Goal: Check status: Check status

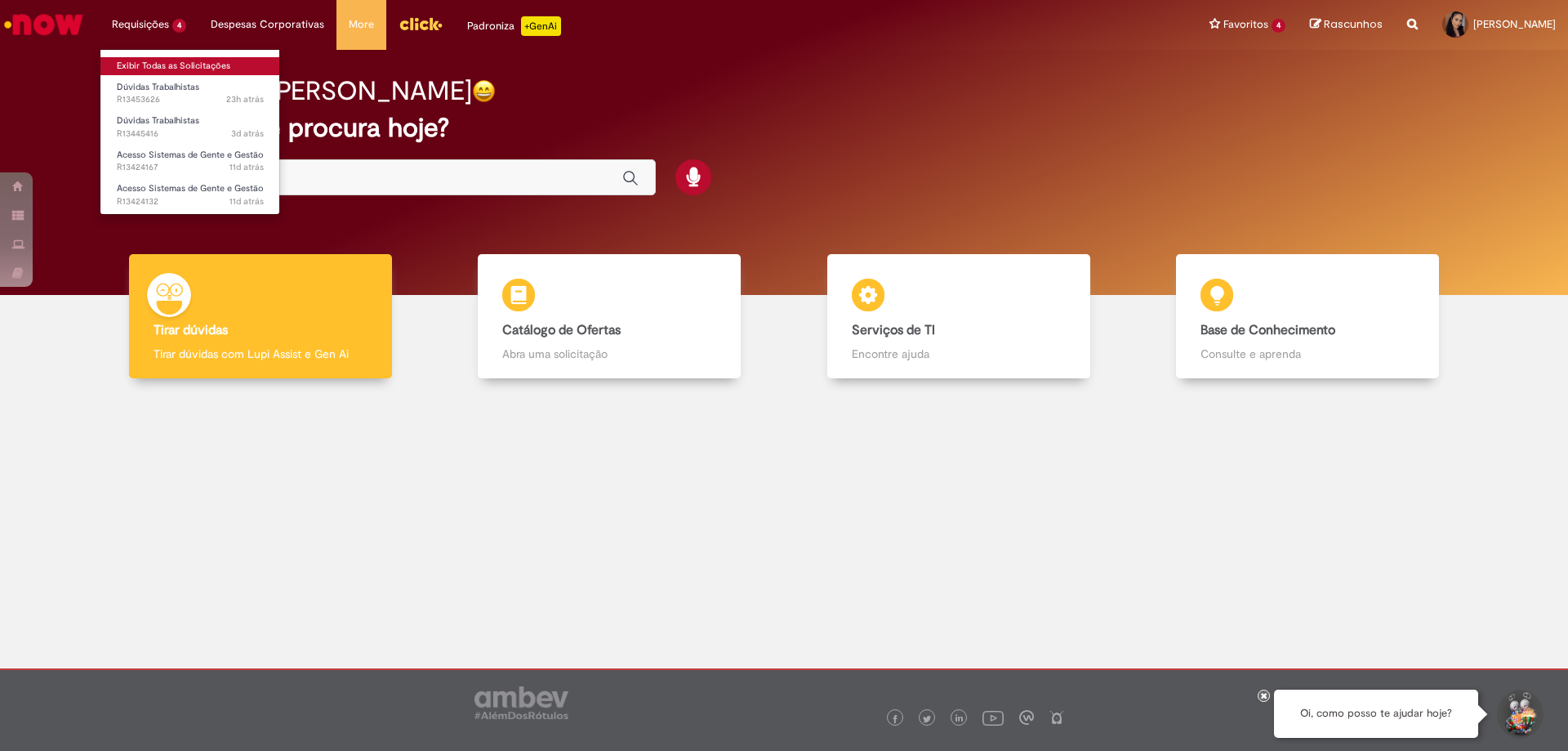
click at [163, 62] on link "Exibir Todas as Solicitações" at bounding box center [190, 66] width 180 height 18
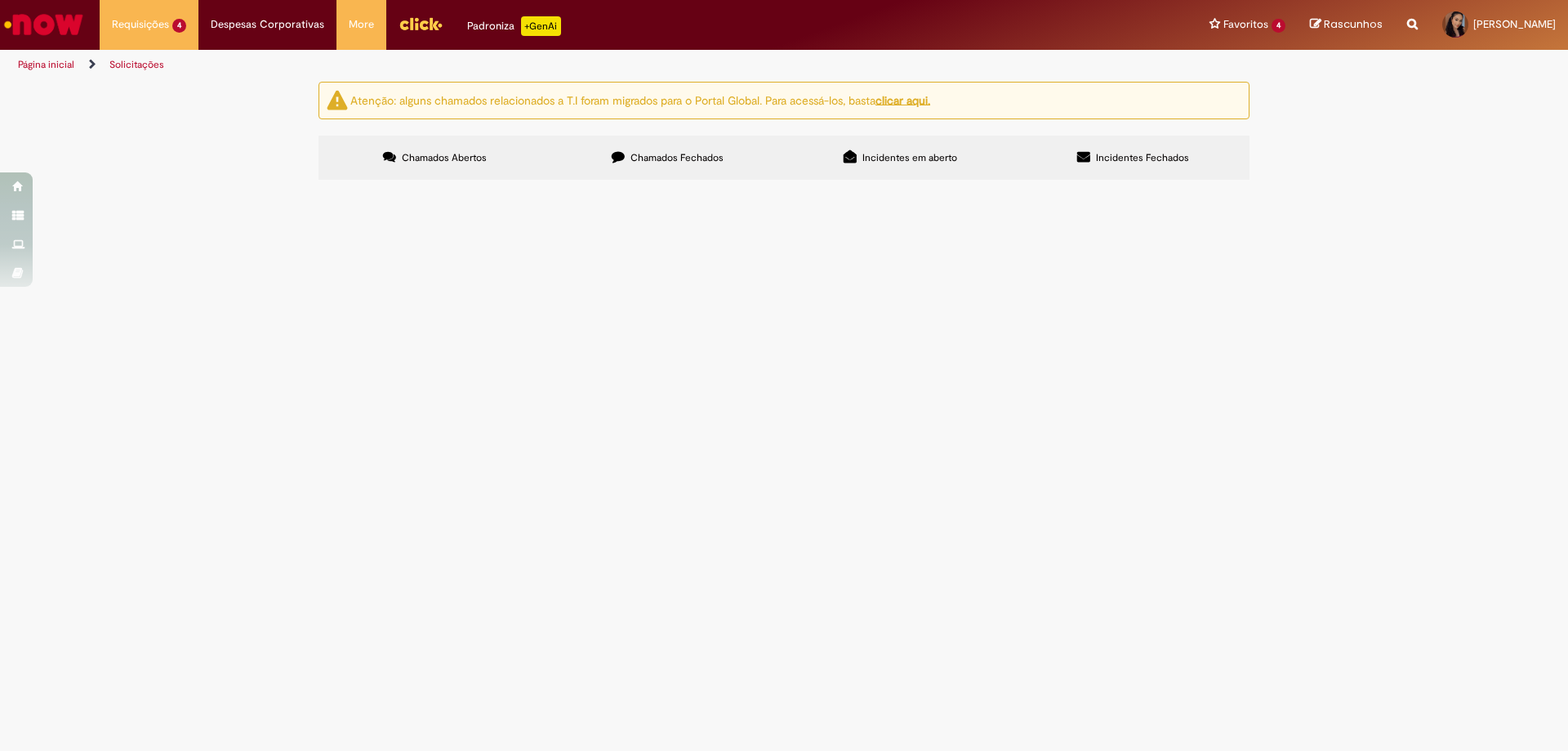
click at [593, 649] on main "Solicitações Atenção: alguns chamados relacionados a T.I foram migrados para o …" at bounding box center [784, 415] width 1568 height 669
click at [0, 0] on span "Acesso Sistemas de Gente e Gestão" at bounding box center [0, 0] width 0 height 0
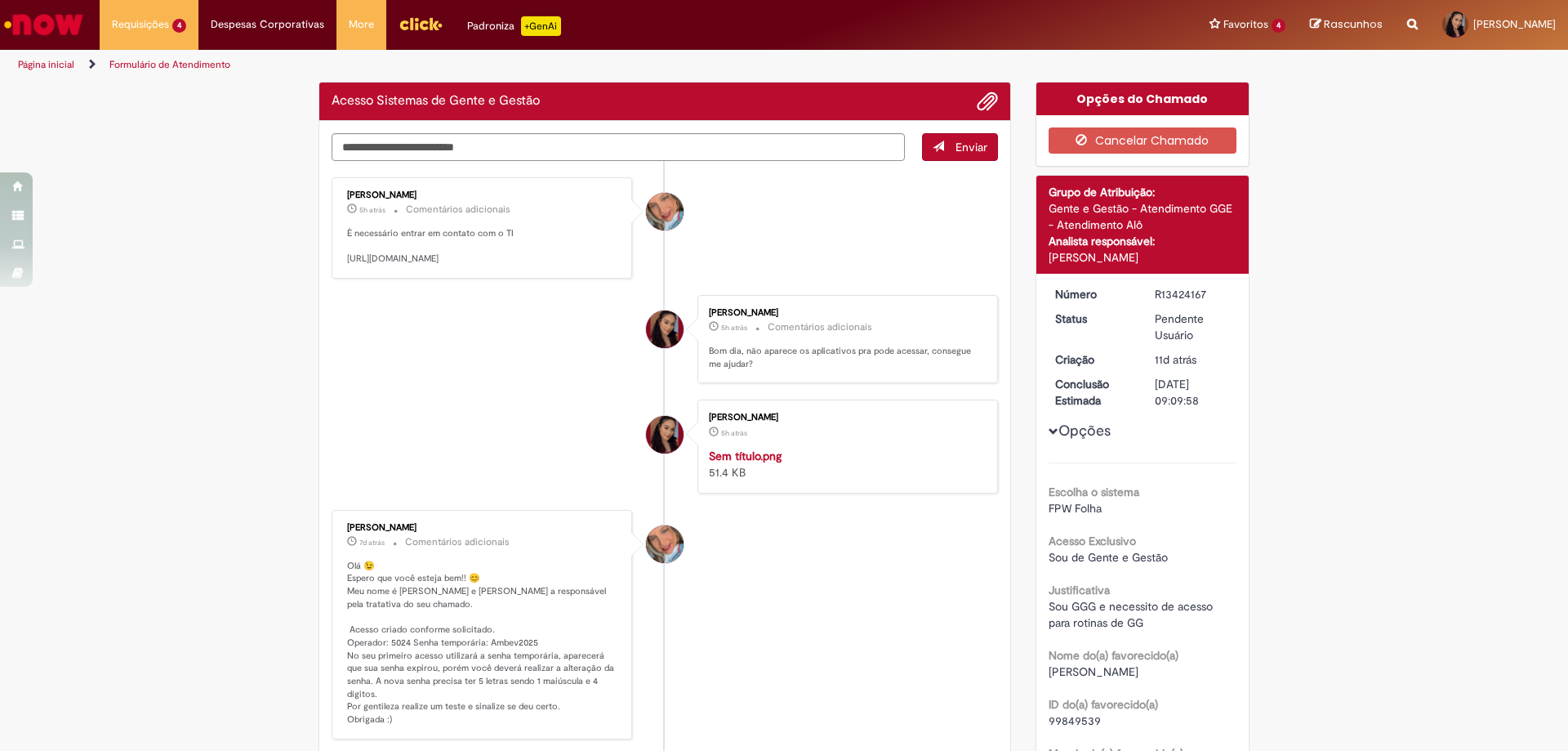
click at [482, 382] on li "[PERSON_NAME] 5h atrás 5 horas atrás Comentários adicionais Bom dia, não aparec…" at bounding box center [665, 340] width 667 height 89
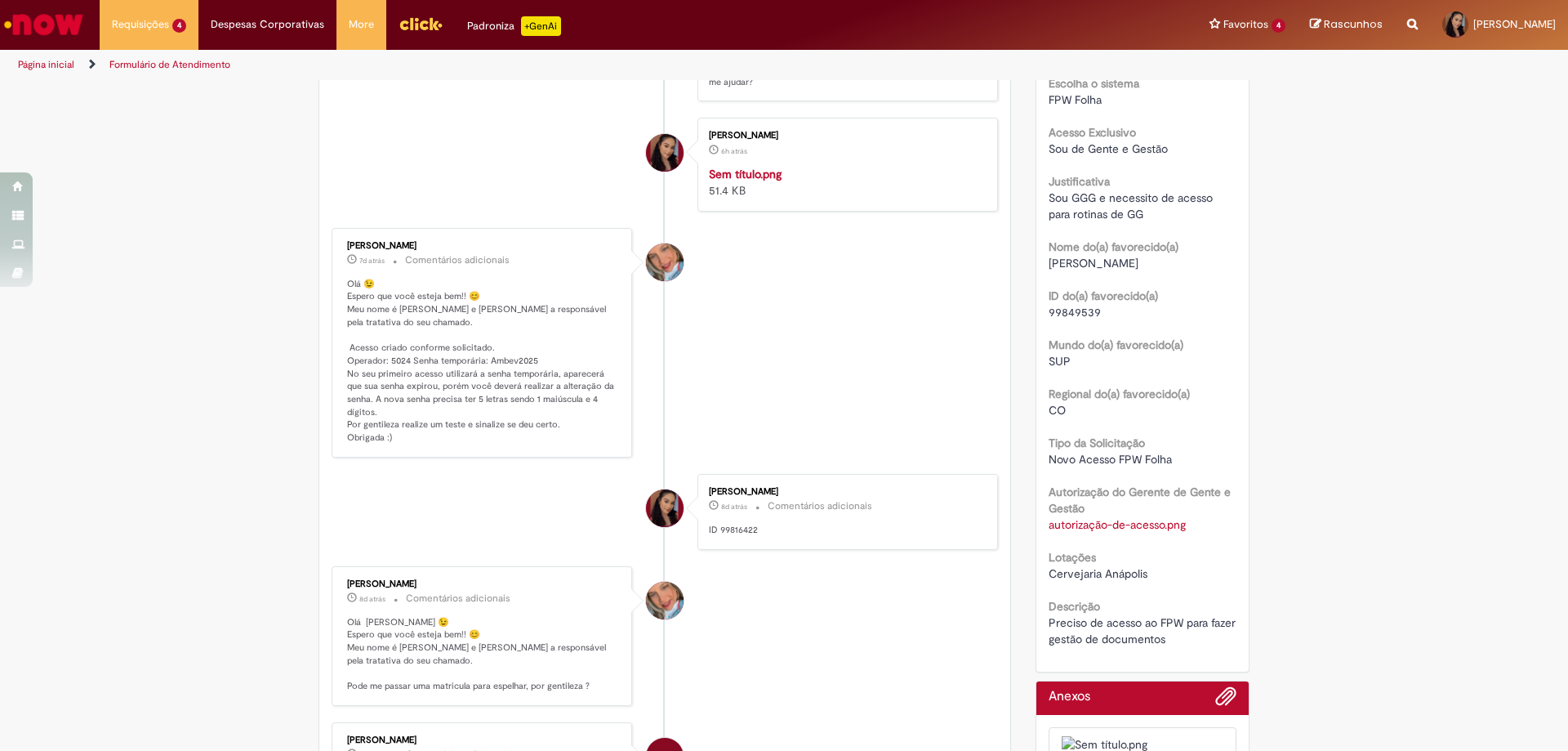
scroll to position [163, 0]
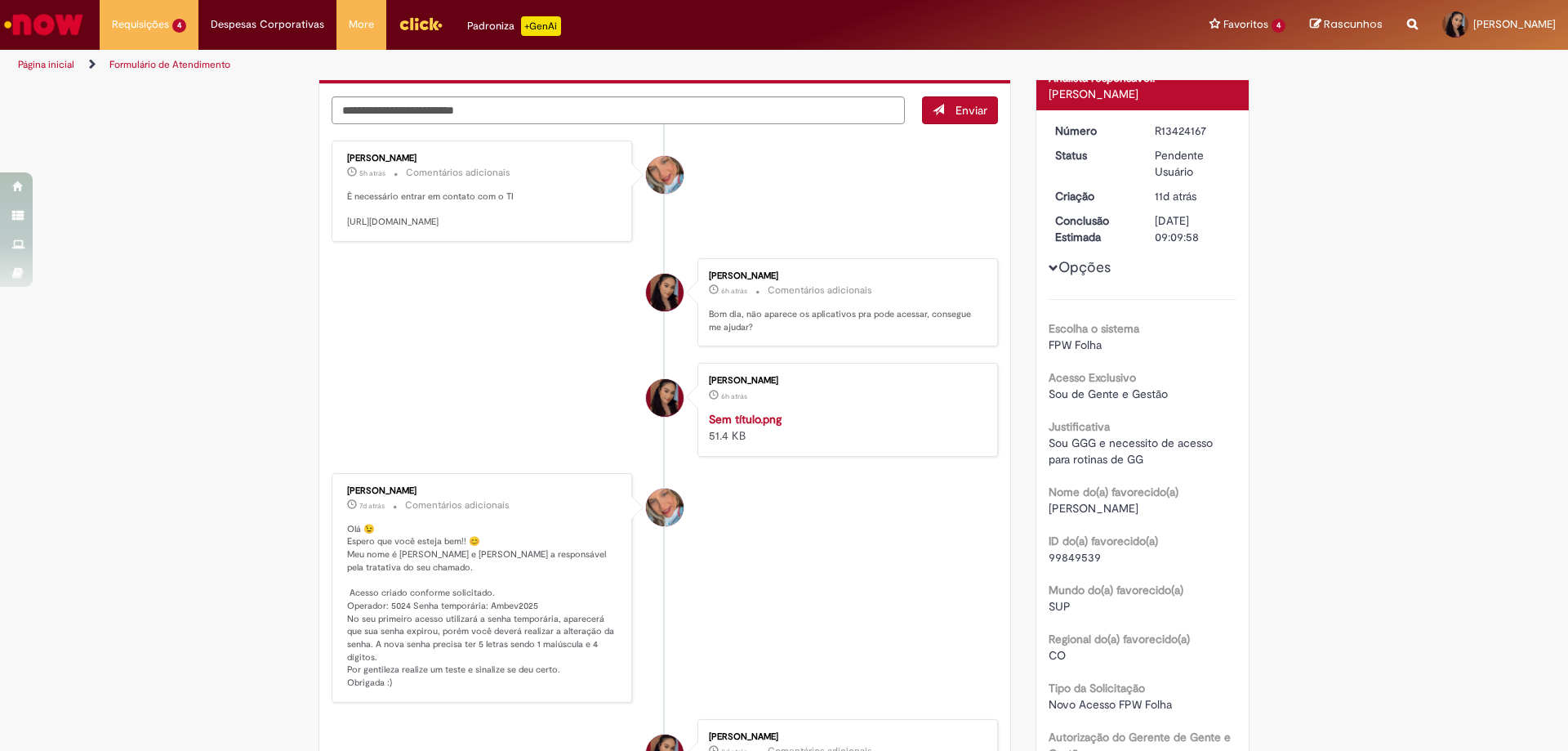
click at [70, 60] on link "Página inicial" at bounding box center [46, 64] width 57 height 13
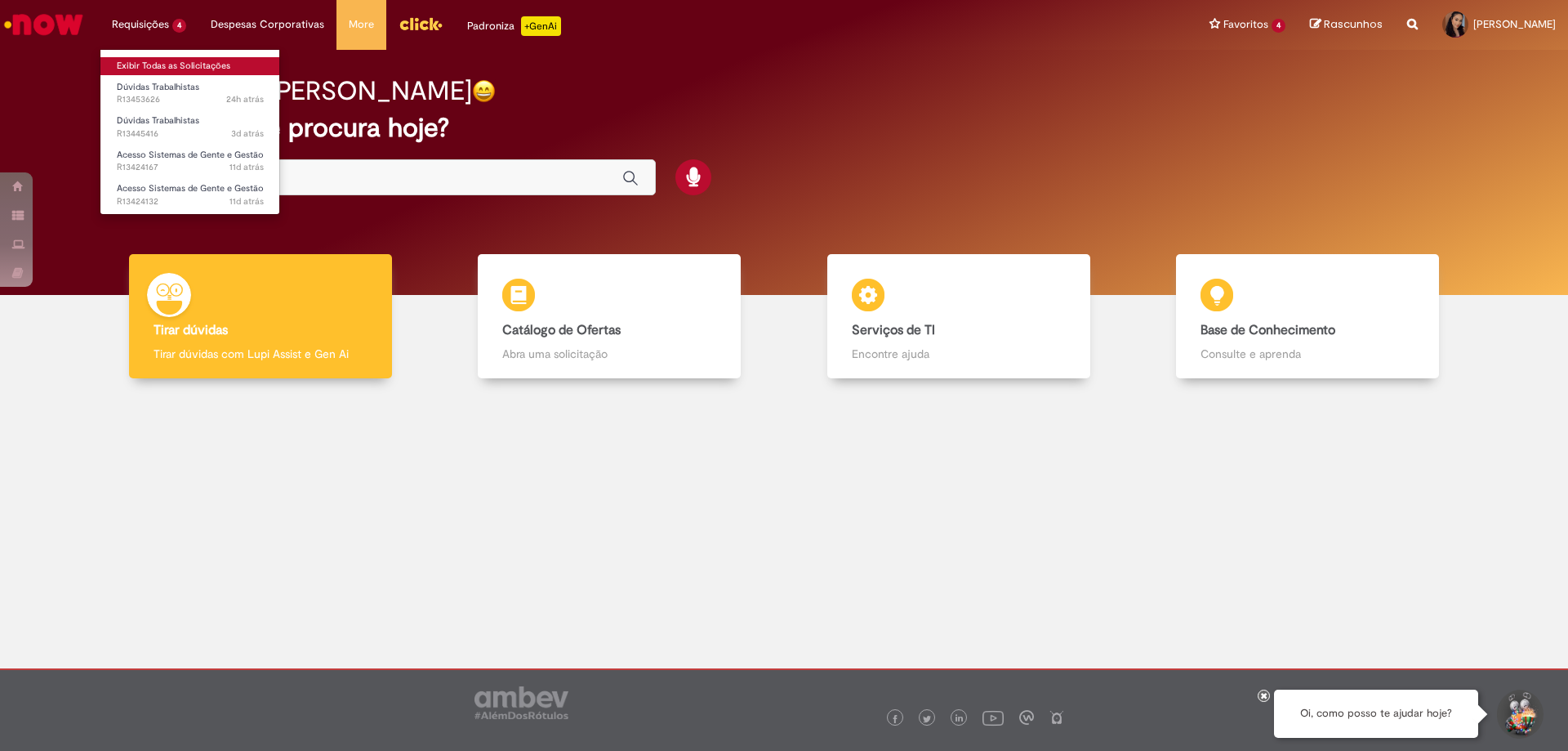
click at [174, 67] on link "Exibir Todas as Solicitações" at bounding box center [190, 66] width 180 height 18
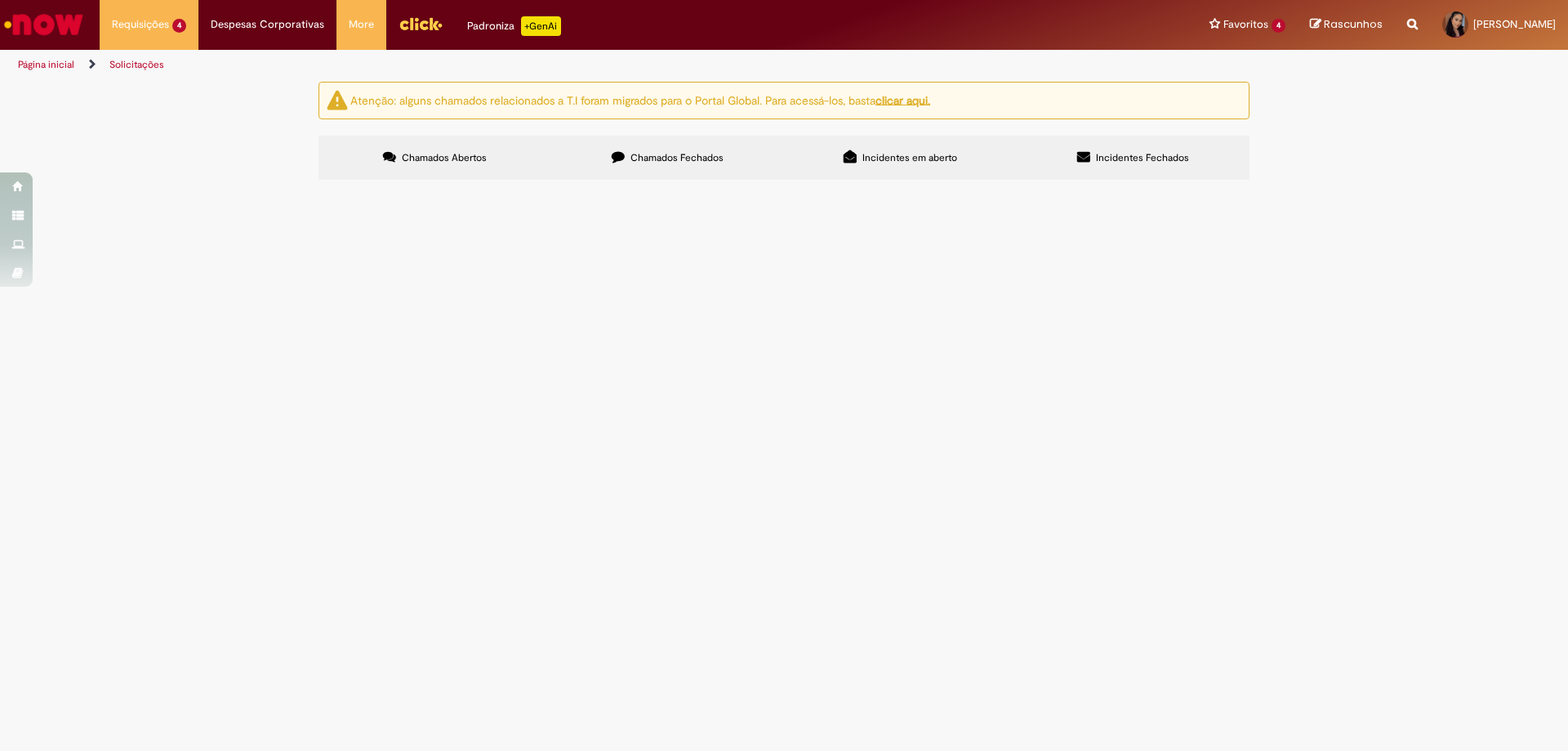
click at [0, 0] on span "Acesso Sistemas de Gente e Gestão" at bounding box center [0, 0] width 0 height 0
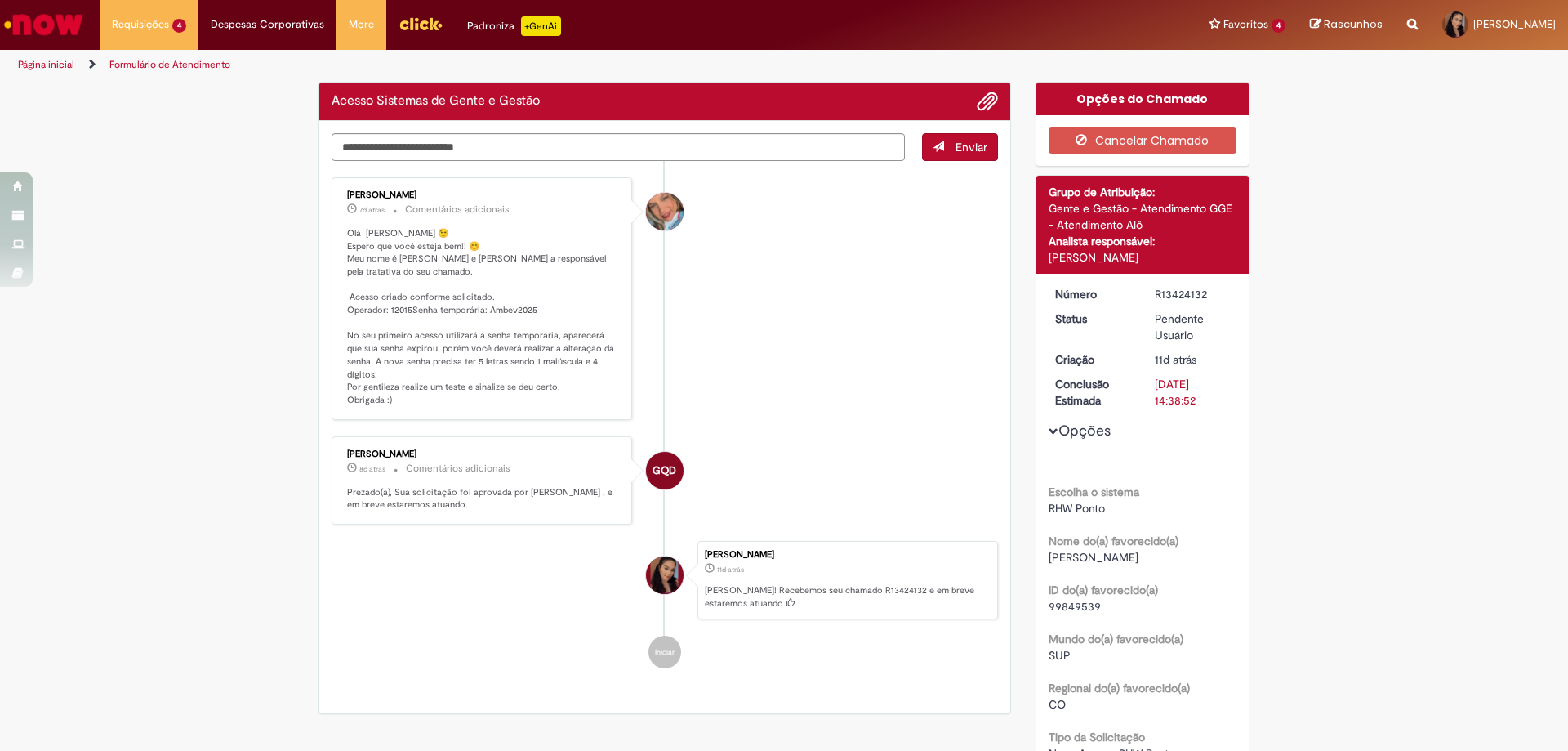
click at [472, 438] on div "[PERSON_NAME] 8d atrás 8 dias atrás Comentários adicionais Prezado(a), Sua soli…" at bounding box center [481, 481] width 300 height 89
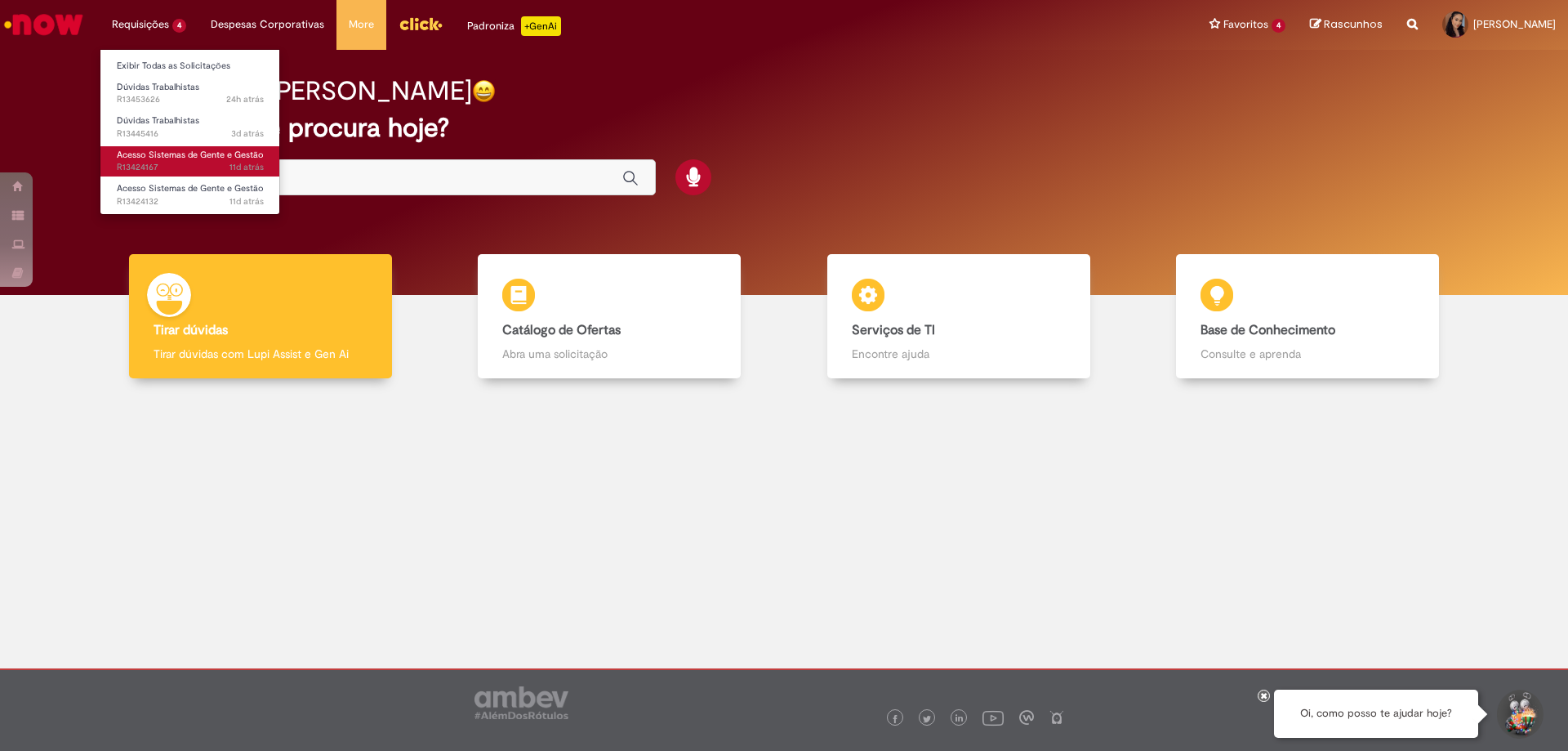
click at [176, 153] on span "Acesso Sistemas de Gente e Gestão" at bounding box center [191, 155] width 147 height 12
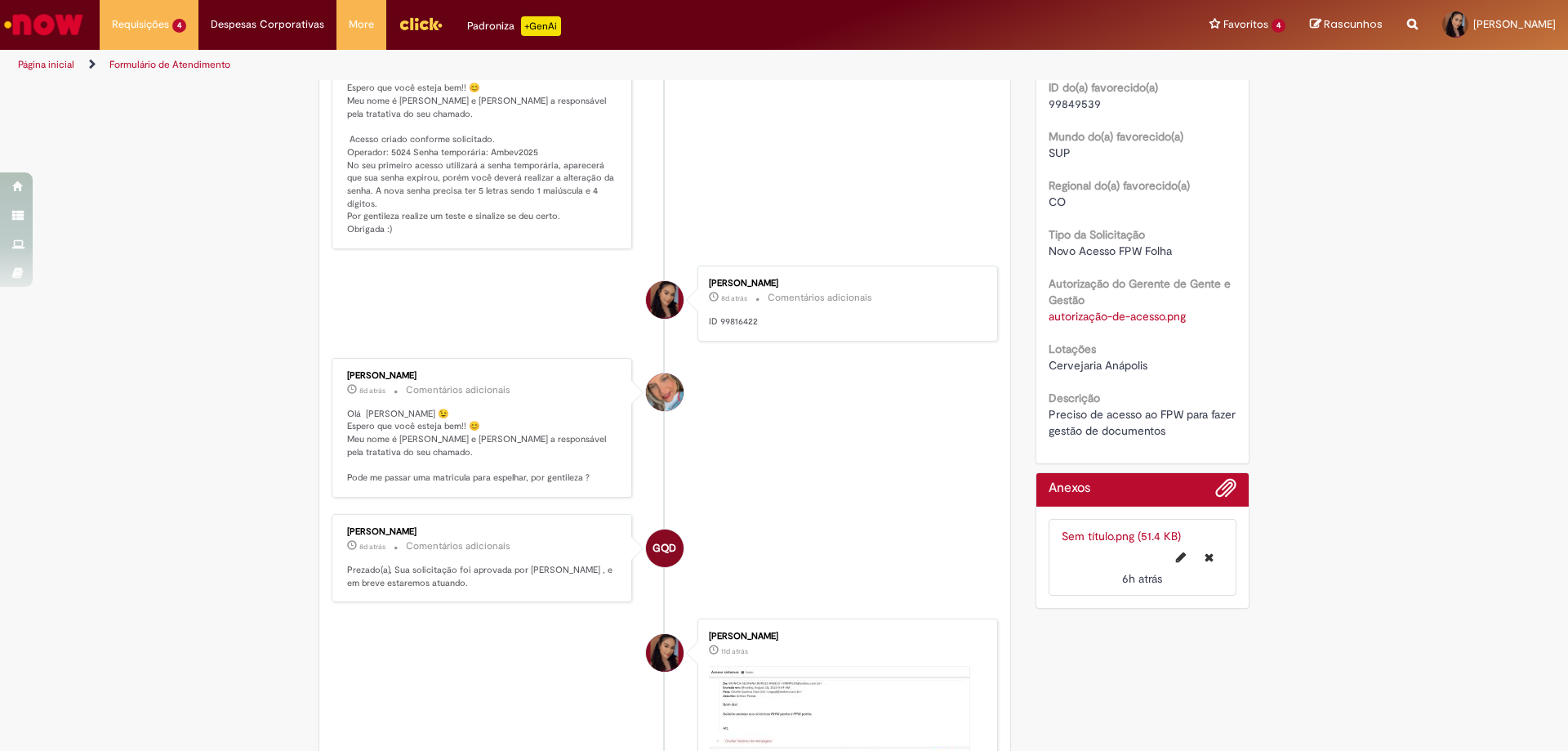
scroll to position [535, 0]
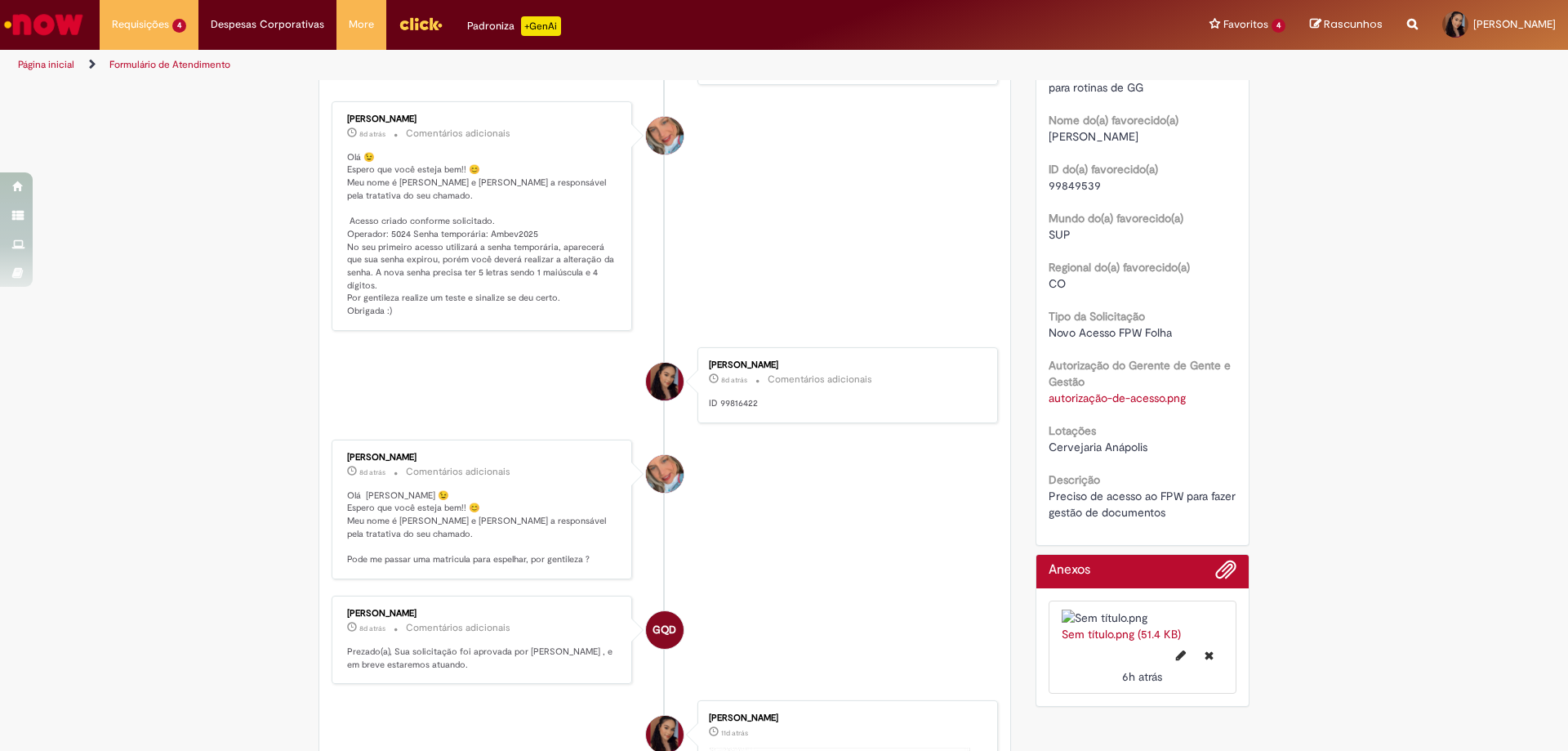
click at [402, 317] on p "Olá 😉 Espero que você esteja bem!! 😊 Meu nome é [PERSON_NAME] e [PERSON_NAME] a…" at bounding box center [483, 234] width 272 height 167
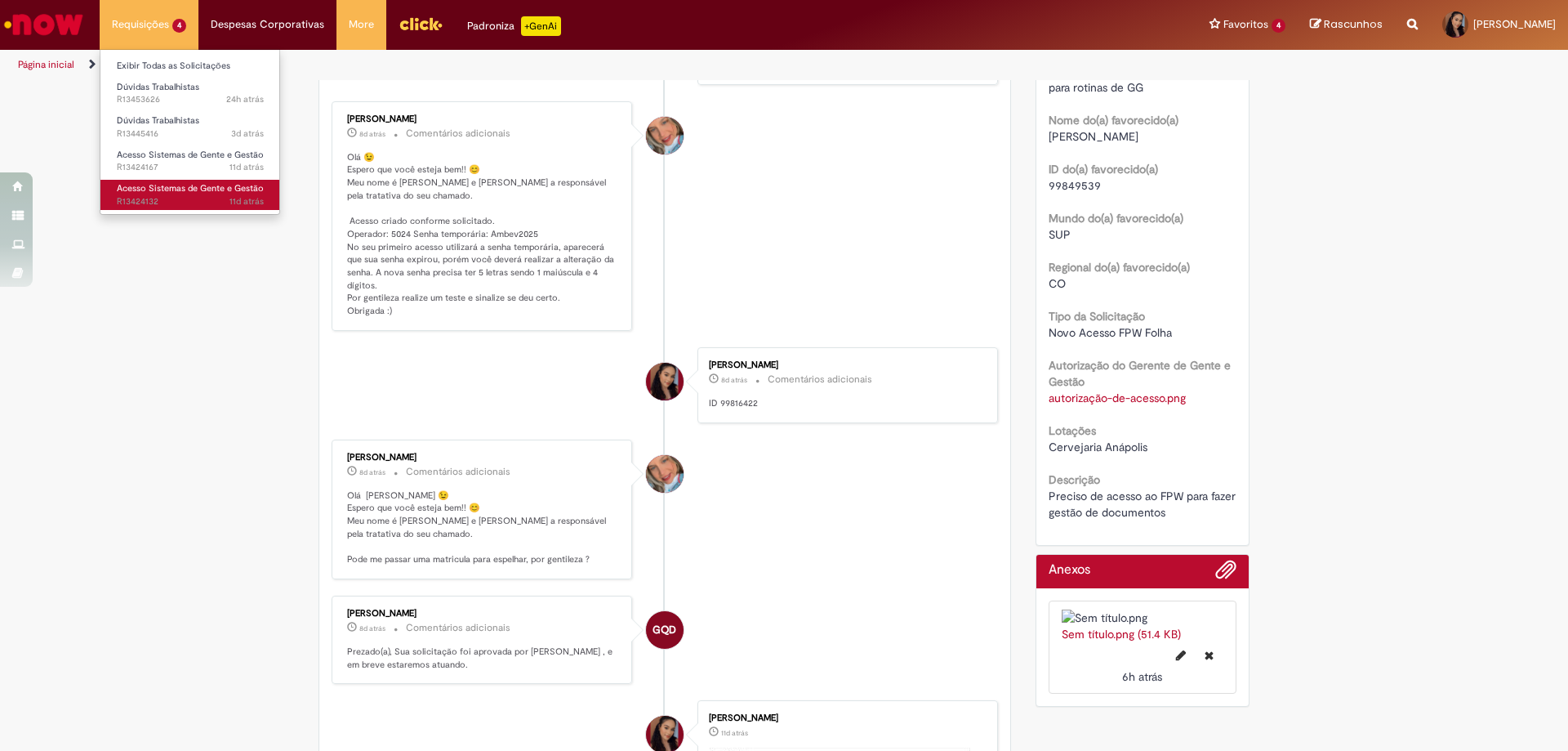
click at [193, 189] on span "Acesso Sistemas de Gente e Gestão" at bounding box center [191, 188] width 147 height 12
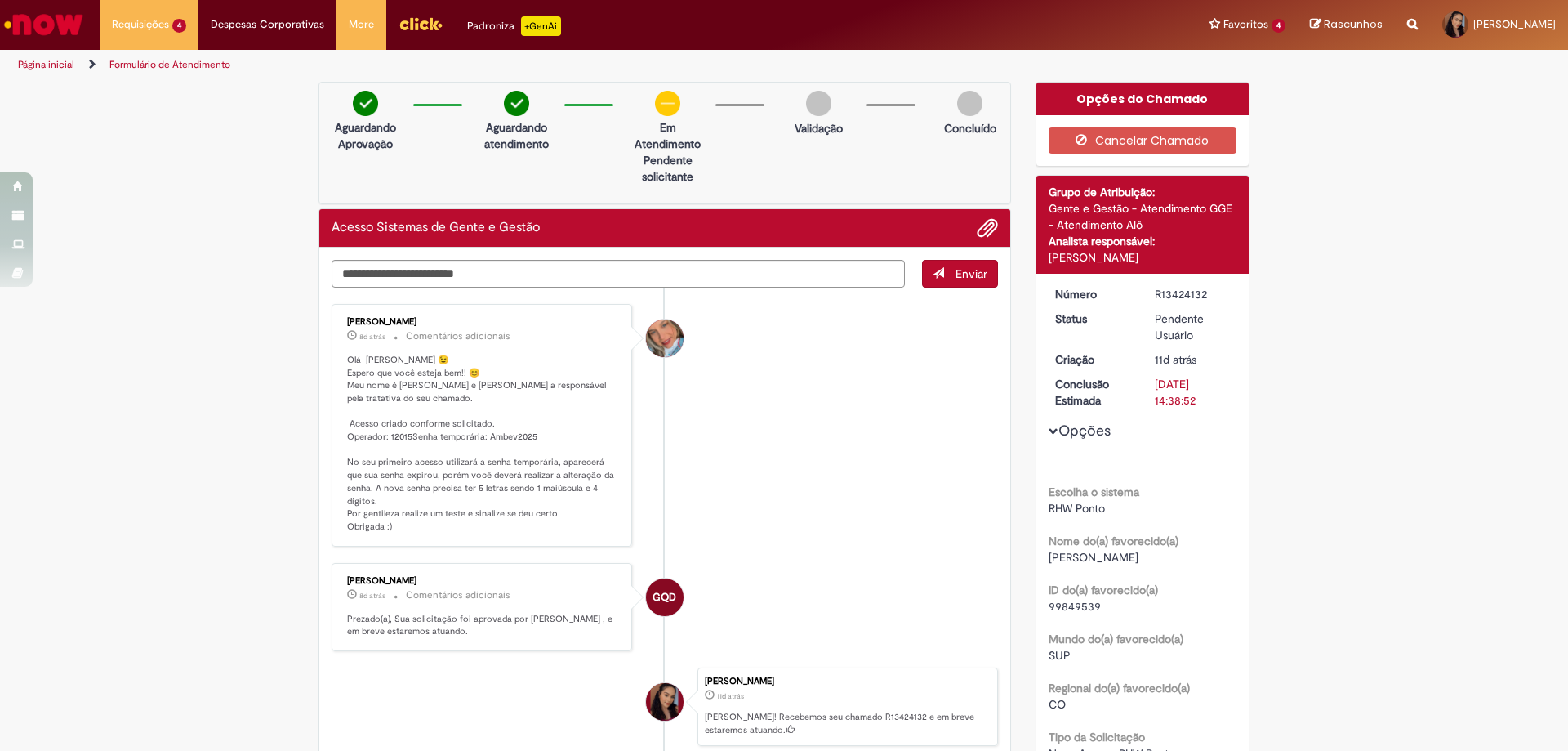
click at [816, 454] on li "Jacqueline Andrade Galani 8d atrás 8 dias atrás Comentários adicionais Olá Moni…" at bounding box center [665, 426] width 667 height 243
click at [870, 473] on li "Jacqueline Andrade Galani 8d atrás 8 dias atrás Comentários adicionais Olá Moni…" at bounding box center [665, 426] width 667 height 243
